Goal: Check status: Check status

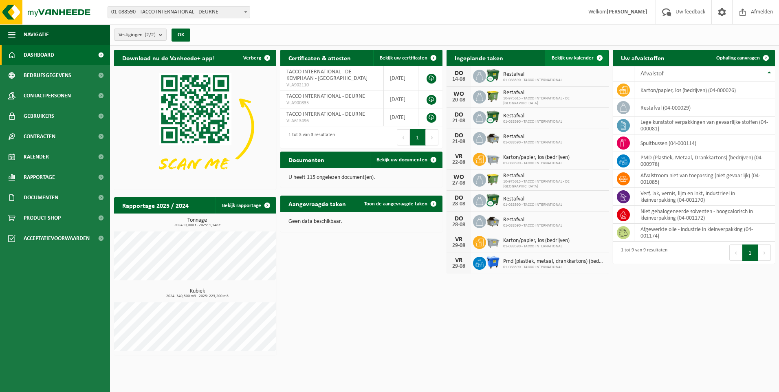
click at [575, 53] on link "Bekijk uw kalender" at bounding box center [576, 58] width 63 height 16
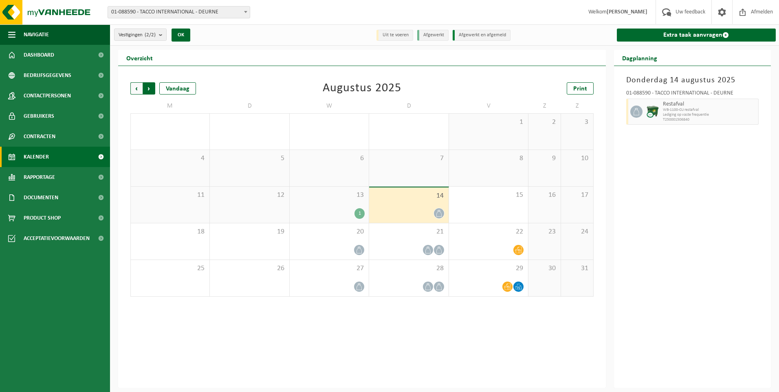
click at [133, 84] on span "Vorige" at bounding box center [136, 88] width 12 height 12
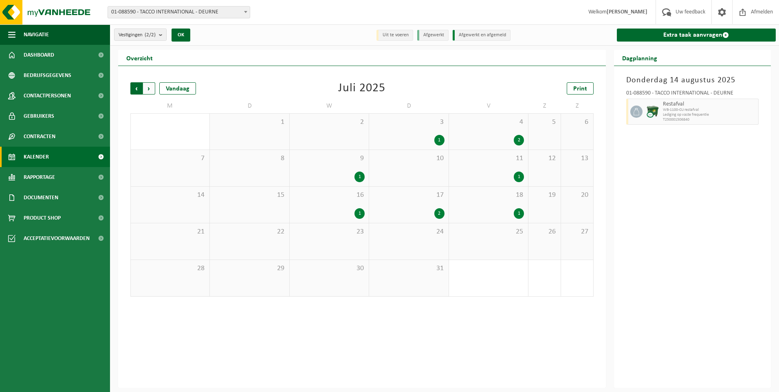
click at [151, 87] on span "Volgende" at bounding box center [149, 88] width 12 height 12
